Goal: Task Accomplishment & Management: Use online tool/utility

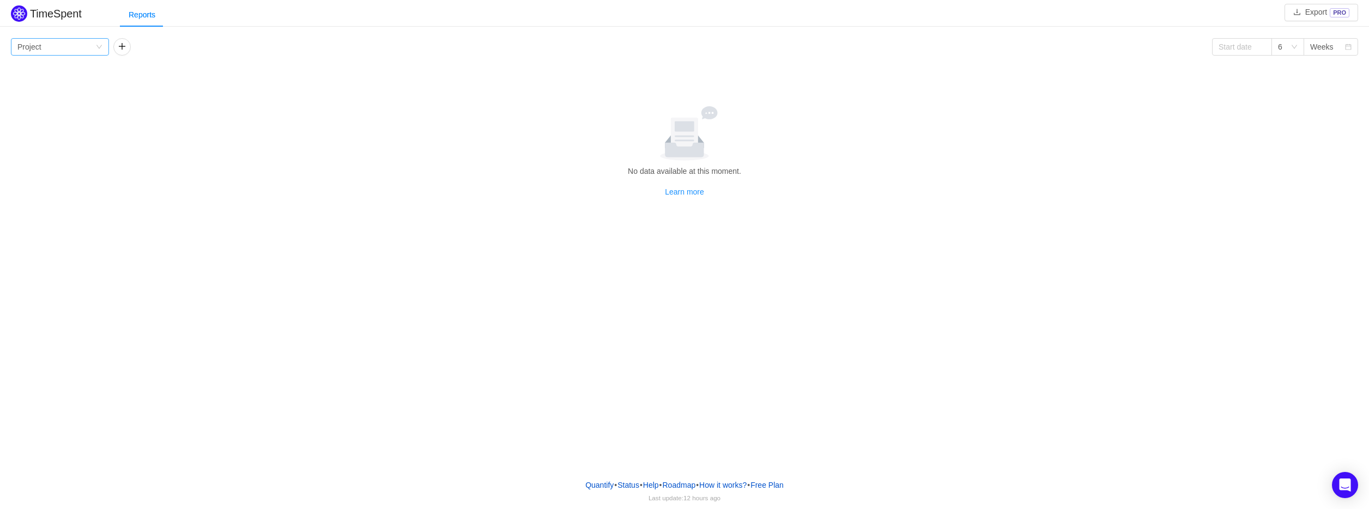
click at [102, 48] on div "Group by Project" at bounding box center [60, 46] width 98 height 17
click at [120, 43] on button "button" at bounding box center [121, 46] width 17 height 17
click at [101, 45] on icon "icon: down" at bounding box center [99, 47] width 7 height 7
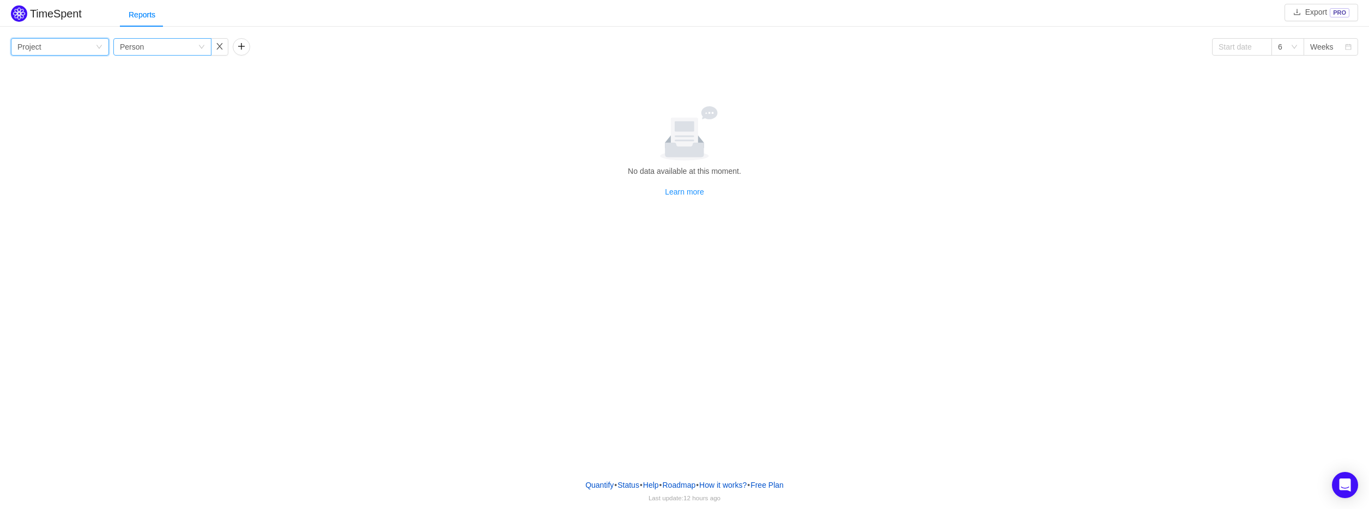
click at [207, 45] on div "Group by Person" at bounding box center [162, 46] width 98 height 17
click at [205, 46] on div "Group by Person" at bounding box center [162, 46] width 98 height 17
click at [244, 49] on button "button" at bounding box center [241, 46] width 17 height 17
click at [100, 50] on icon "icon: down" at bounding box center [99, 48] width 7 height 8
click at [100, 50] on icon "icon: down" at bounding box center [99, 47] width 7 height 7
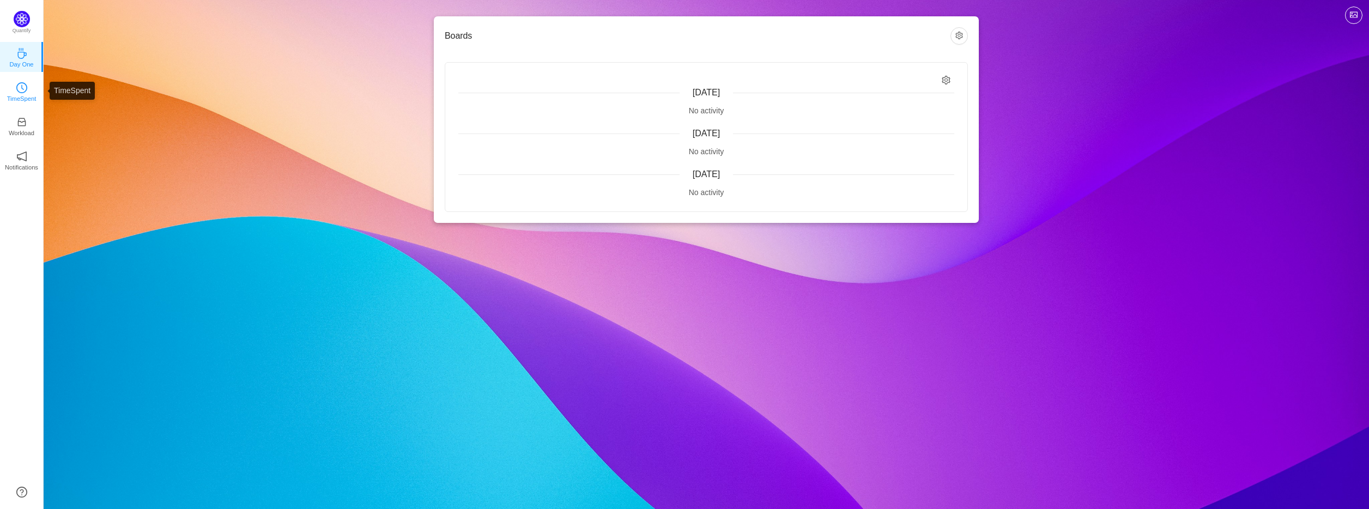
click at [22, 90] on icon "icon: clock-circle" at bounding box center [21, 87] width 11 height 11
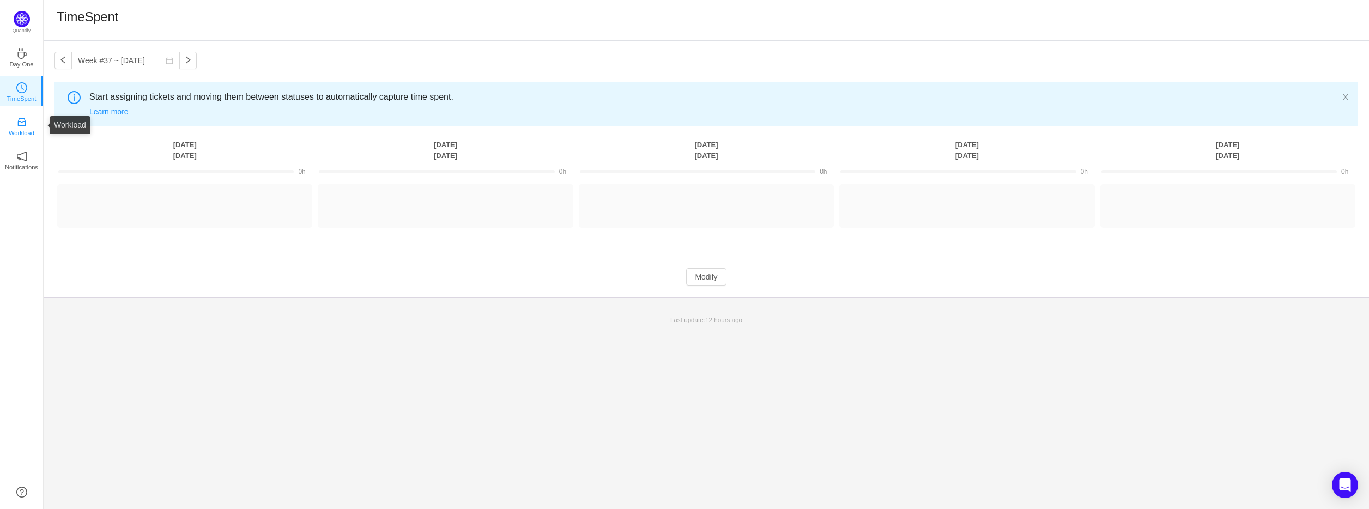
click at [19, 128] on p "Workload" at bounding box center [22, 133] width 26 height 10
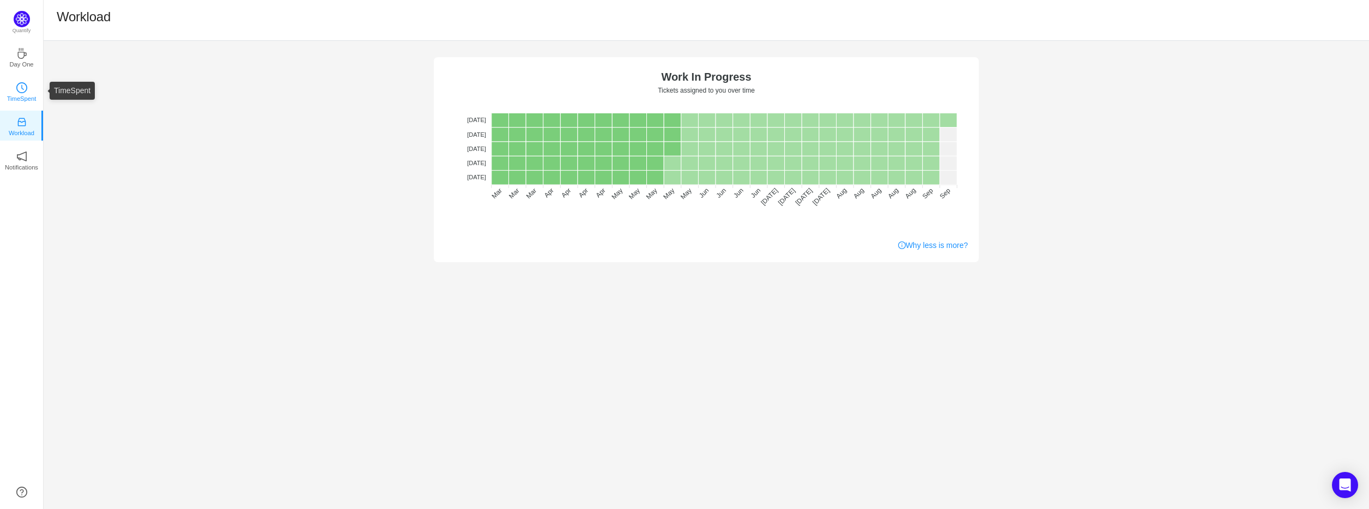
click at [27, 92] on link "TimeSpent" at bounding box center [21, 91] width 11 height 11
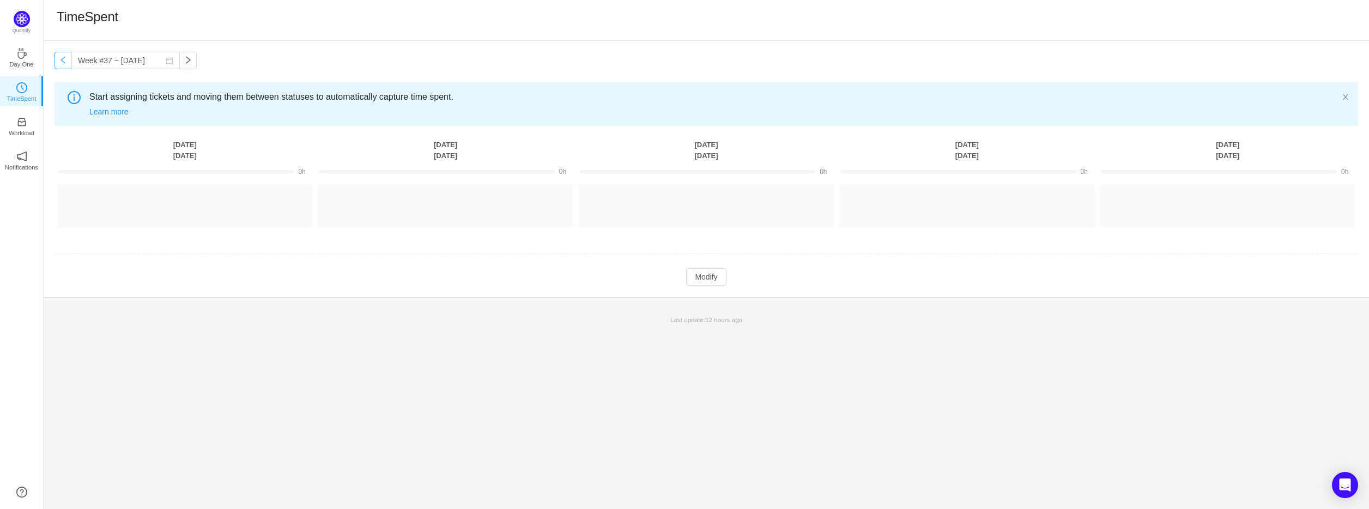
click at [69, 61] on button "button" at bounding box center [62, 60] width 17 height 17
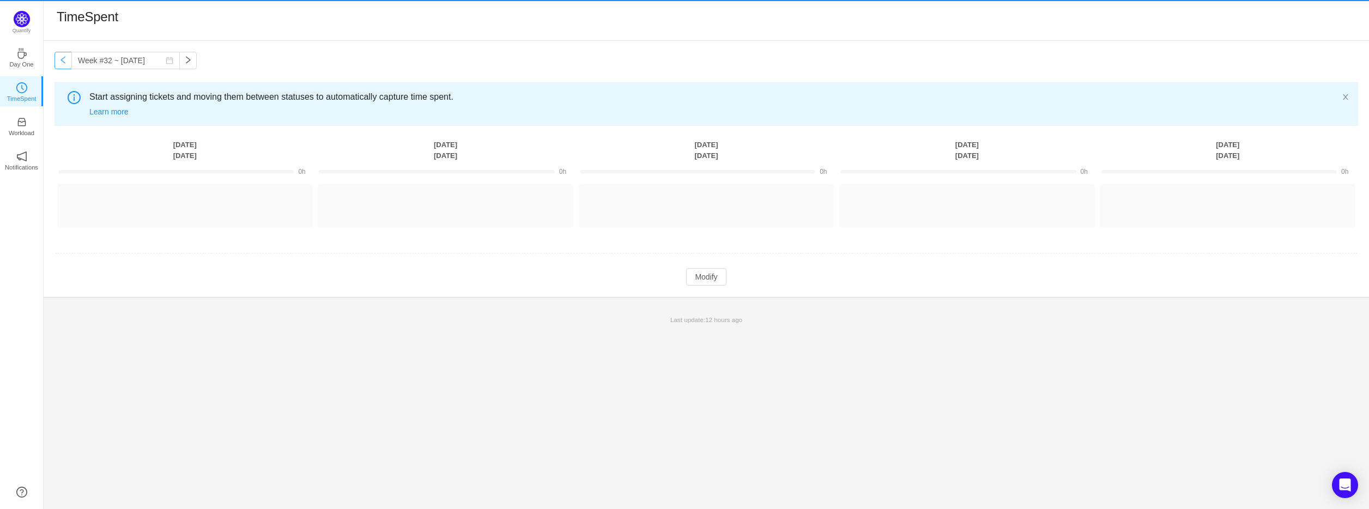
click at [69, 61] on button "button" at bounding box center [62, 60] width 17 height 17
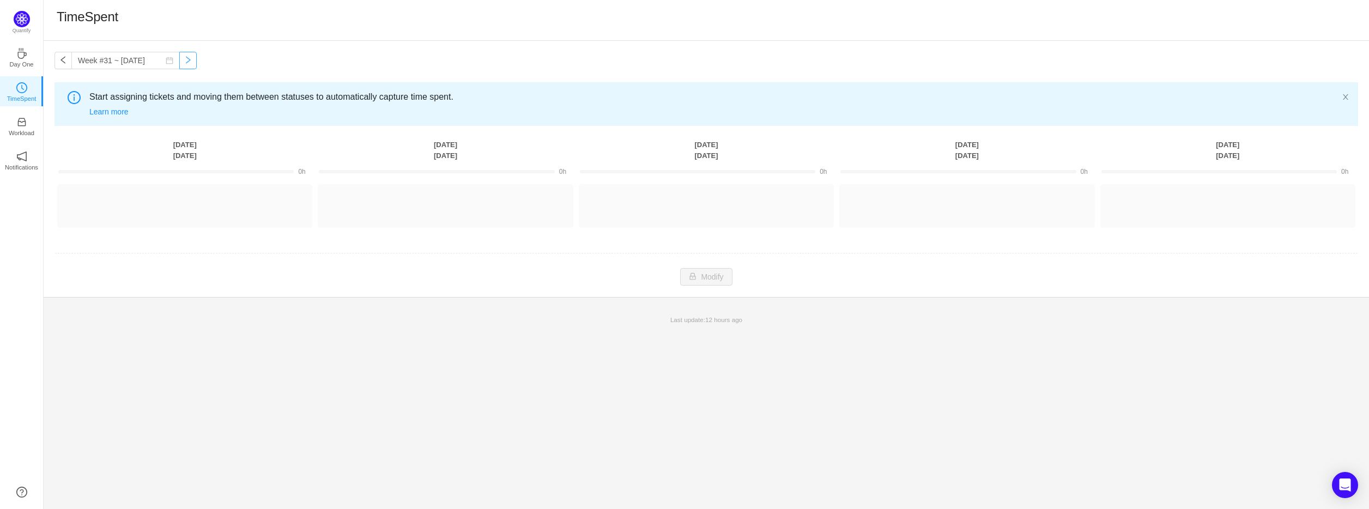
click at [181, 60] on button "button" at bounding box center [187, 60] width 17 height 17
type input "Week #32 ~ Aug 04"
click at [180, 199] on button "Log Time" at bounding box center [176, 200] width 60 height 17
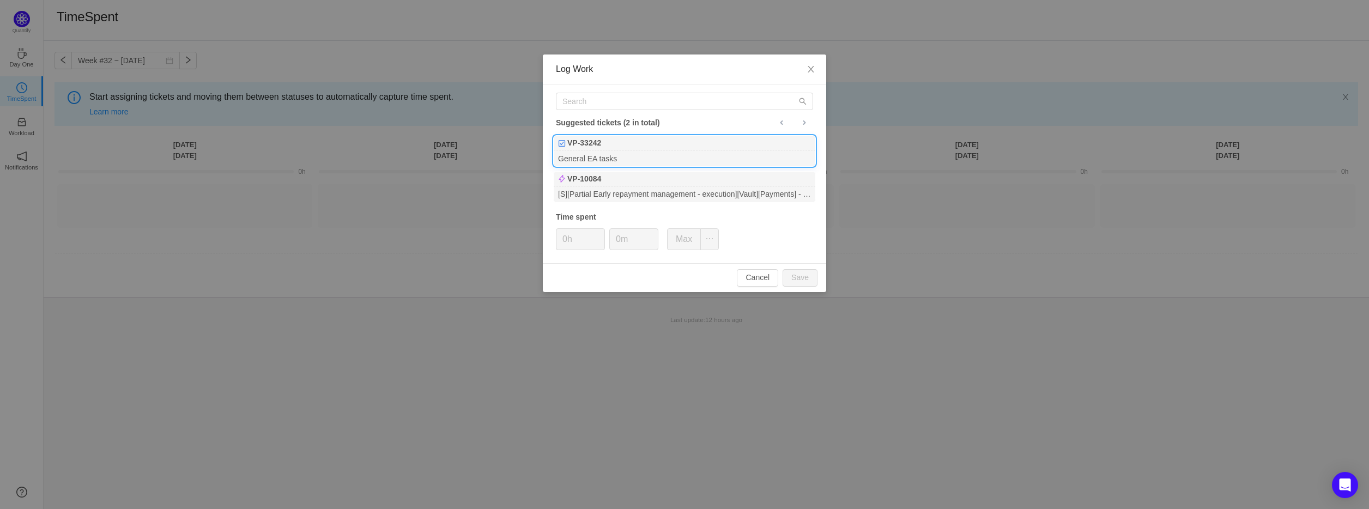
click at [693, 155] on div "General EA tasks" at bounding box center [685, 158] width 262 height 15
click at [673, 156] on div "General EA tasks" at bounding box center [685, 158] width 262 height 15
click at [590, 180] on b "VP-10084" at bounding box center [584, 178] width 34 height 11
click at [593, 155] on div "General EA tasks" at bounding box center [685, 158] width 262 height 15
click at [798, 277] on button "Save" at bounding box center [800, 277] width 35 height 17
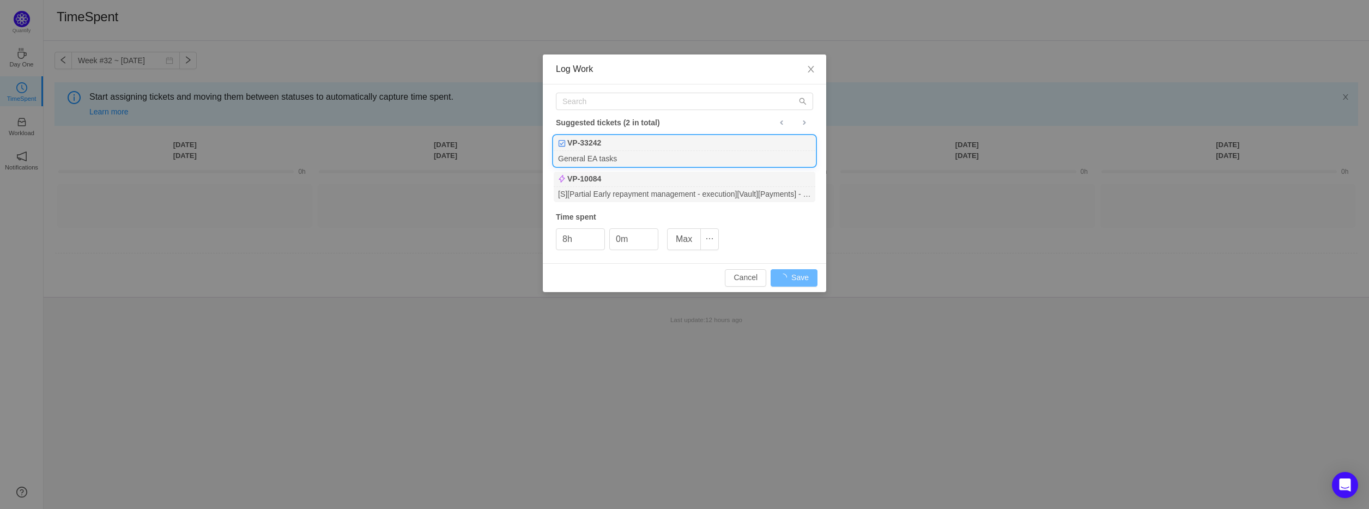
type input "0h"
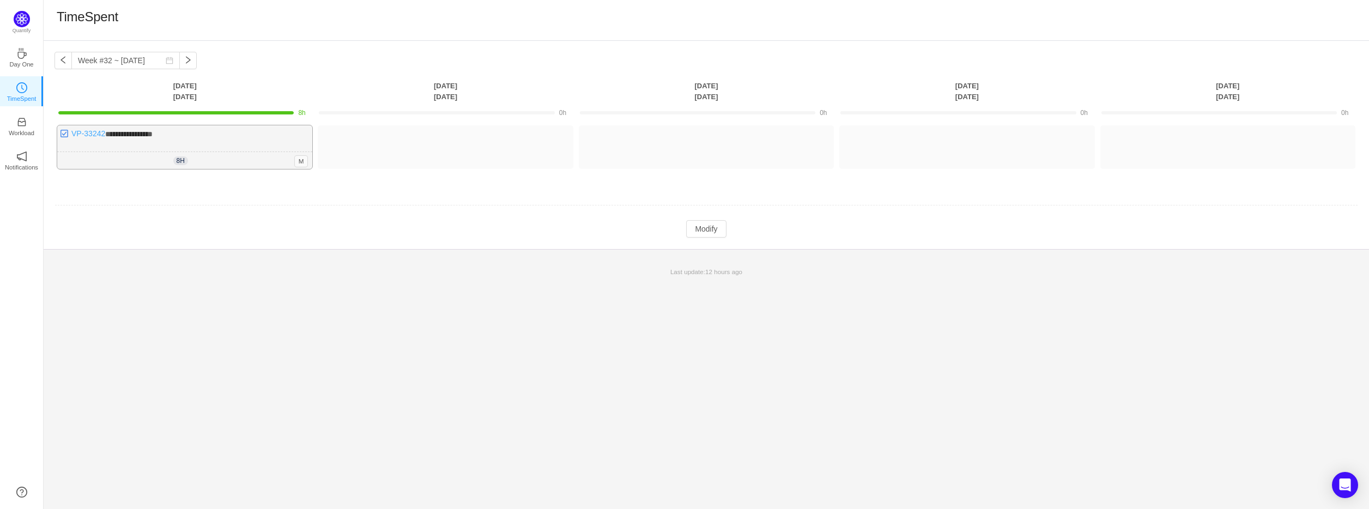
click at [79, 131] on link "VP-33242" at bounding box center [88, 133] width 34 height 9
drag, startPoint x: 147, startPoint y: 135, endPoint x: 532, endPoint y: 133, distance: 385.8
click at [532, 133] on div "**********" at bounding box center [706, 152] width 1304 height 54
click at [63, 132] on img at bounding box center [64, 133] width 9 height 9
click at [144, 133] on span "**********" at bounding box center [128, 134] width 47 height 8
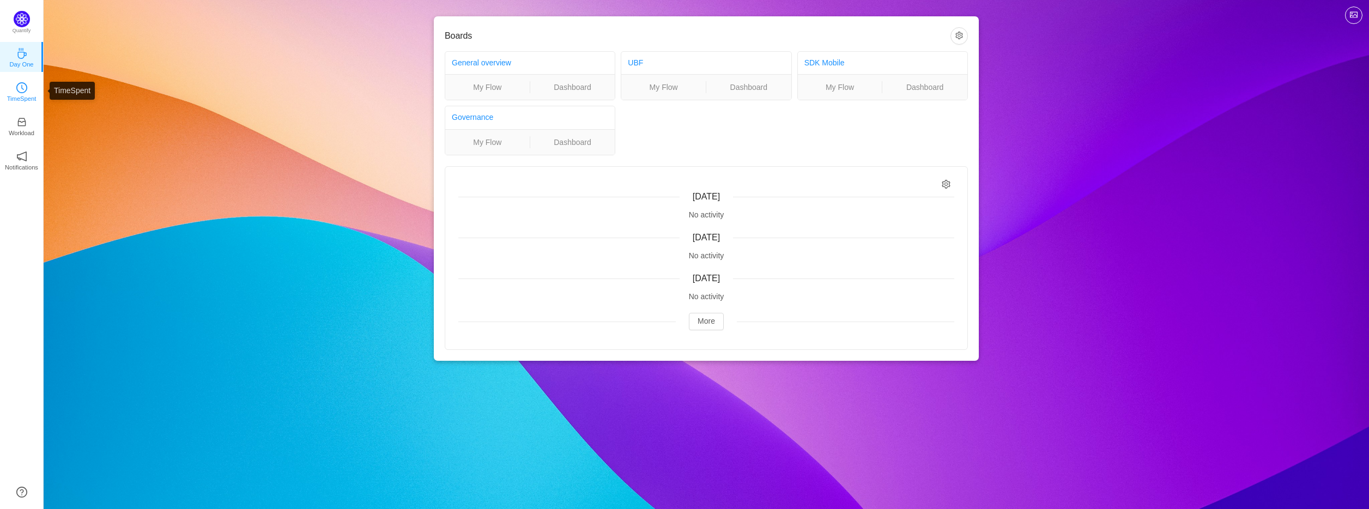
click at [22, 86] on link "TimeSpent" at bounding box center [21, 91] width 11 height 11
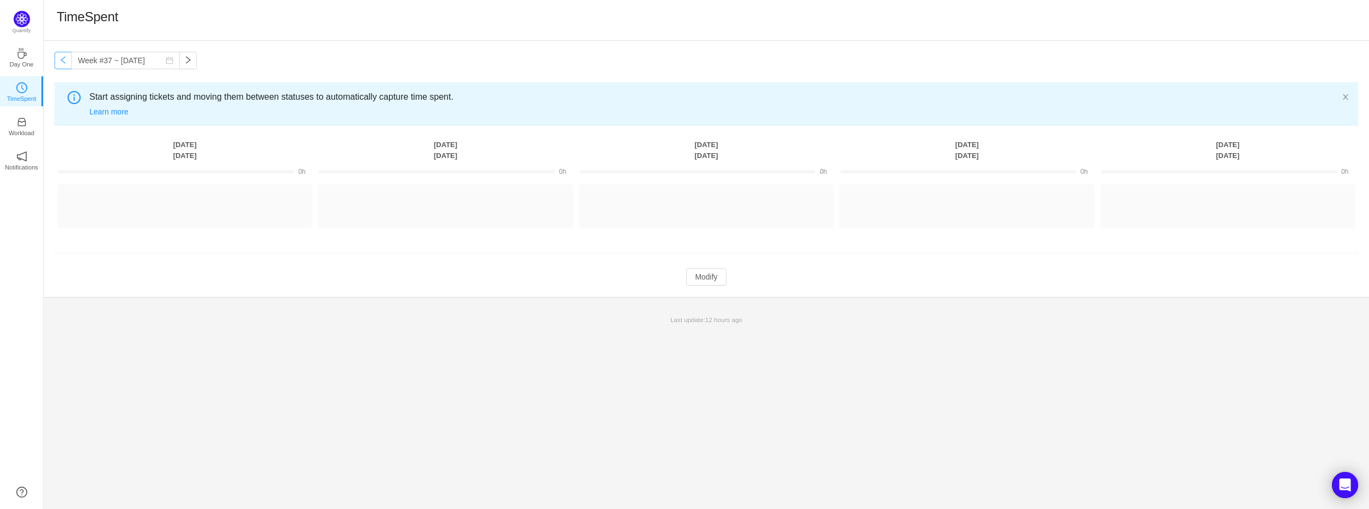
click at [70, 63] on button "button" at bounding box center [62, 60] width 17 height 17
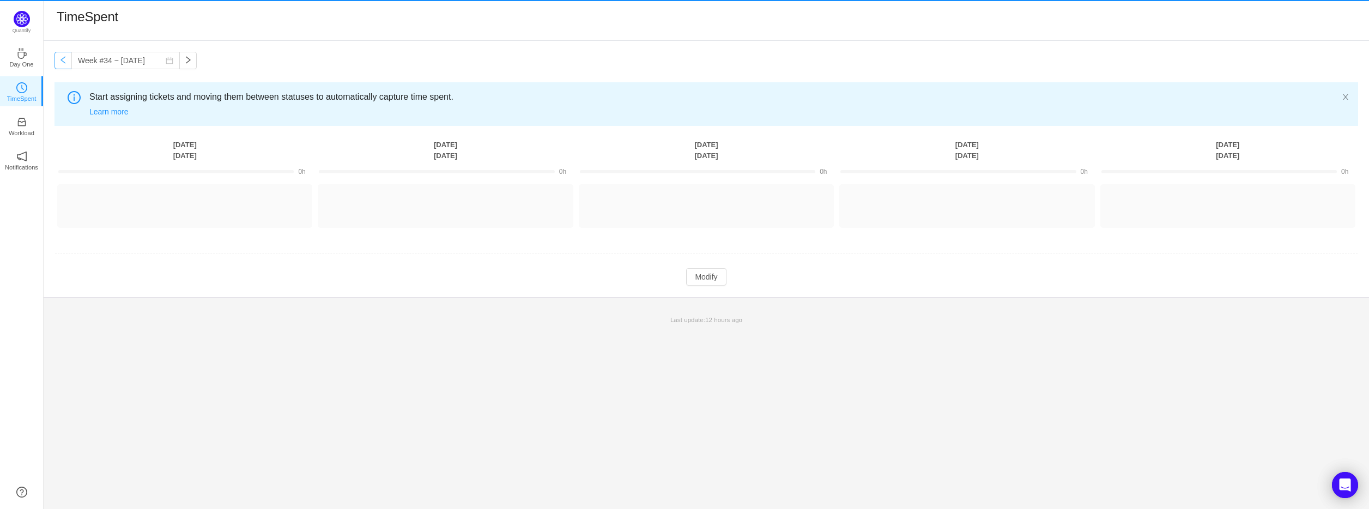
click at [70, 63] on button "button" at bounding box center [62, 60] width 17 height 17
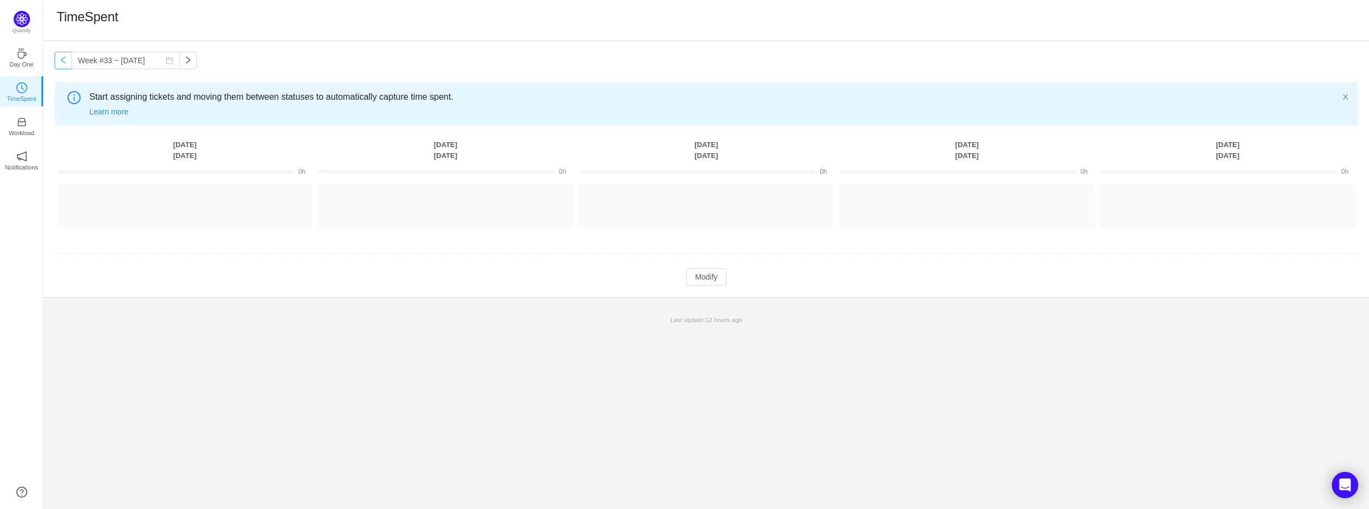
click at [70, 63] on button "button" at bounding box center [62, 60] width 17 height 17
type input "Week #32 ~ Aug 04"
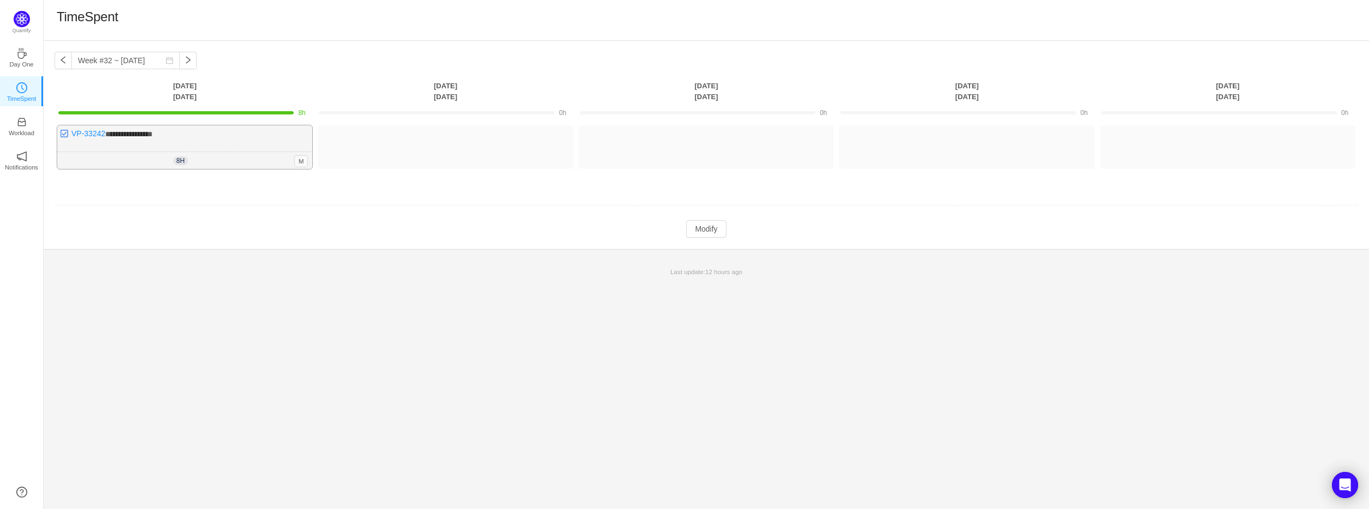
click at [114, 132] on span "**********" at bounding box center [128, 134] width 47 height 8
click at [132, 133] on span "**********" at bounding box center [128, 134] width 47 height 8
drag, startPoint x: 153, startPoint y: 130, endPoint x: 371, endPoint y: 174, distance: 221.8
click at [401, 181] on td "**********" at bounding box center [706, 157] width 1304 height 70
drag, startPoint x: 140, startPoint y: 134, endPoint x: 129, endPoint y: 130, distance: 11.5
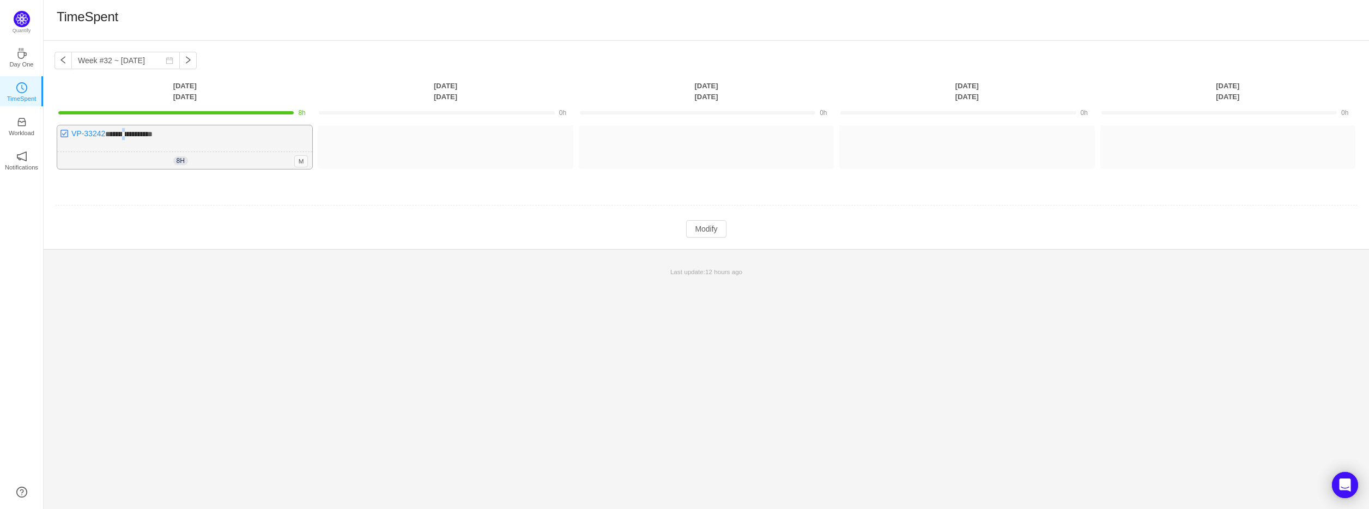
click at [129, 130] on span "**********" at bounding box center [128, 134] width 47 height 8
